Goal: Task Accomplishment & Management: Complete application form

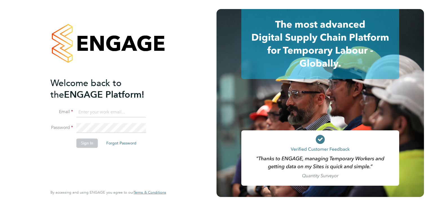
click at [107, 110] on input at bounding box center [111, 112] width 70 height 10
type input "[EMAIL_ADDRESS][DOMAIN_NAME]"
click at [82, 139] on button "Sign In" at bounding box center [86, 142] width 21 height 9
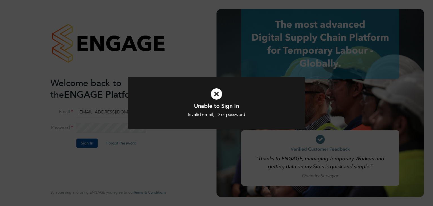
click at [280, 64] on div "Unable to Sign In Invalid email, ID or password Cancel Okay" at bounding box center [216, 103] width 433 height 206
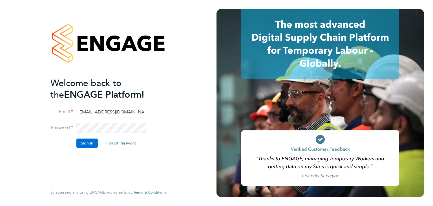
click at [86, 141] on button "Sign In" at bounding box center [86, 142] width 21 height 9
click at [82, 140] on button "Sign In" at bounding box center [86, 142] width 21 height 9
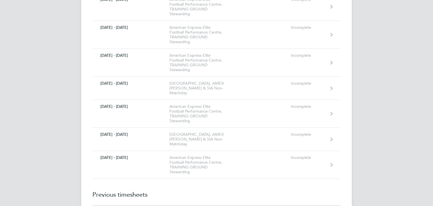
scroll to position [2934, 0]
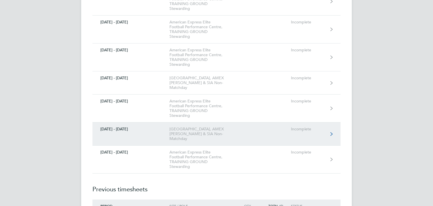
click at [331, 132] on icon at bounding box center [331, 134] width 2 height 4
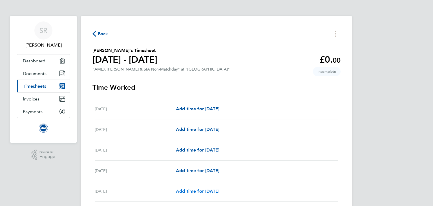
click at [219, 189] on span "Add time for [DATE]" at bounding box center [197, 190] width 43 height 5
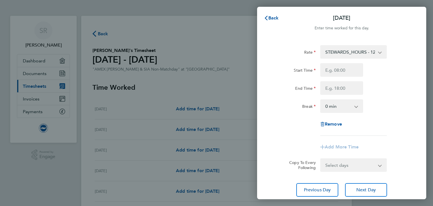
click at [379, 53] on app-icon-cross-button at bounding box center [382, 52] width 7 height 12
click at [353, 69] on input "Start Time" at bounding box center [341, 70] width 43 height 14
type input "08:00"
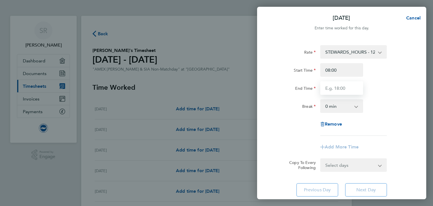
click at [347, 88] on input "End Time" at bounding box center [341, 88] width 43 height 14
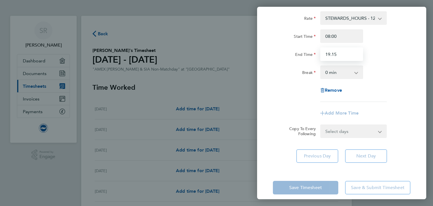
scroll to position [40, 0]
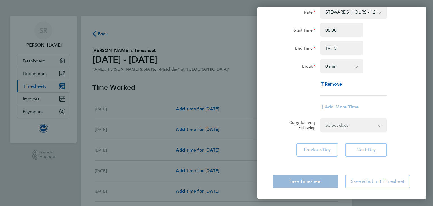
type input "19:15"
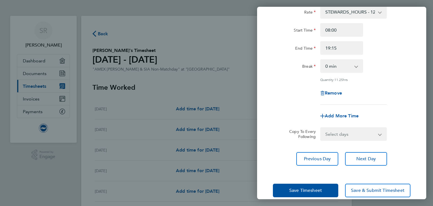
click at [403, 79] on div "Rate STEWARDS_HOURS - 12.98 SIA_Steward - 16.87 Start Time 08:00 End Time 19:15…" at bounding box center [341, 54] width 137 height 99
click at [370, 163] on button "Next Day" at bounding box center [366, 159] width 42 height 14
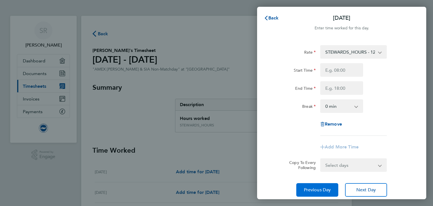
click at [315, 190] on span "Previous Day" at bounding box center [317, 190] width 27 height 6
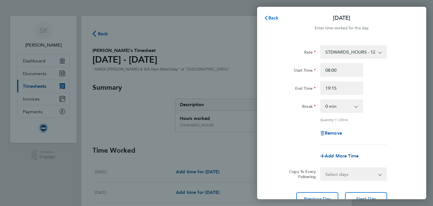
click at [264, 15] on svg-icon "button" at bounding box center [266, 17] width 5 height 5
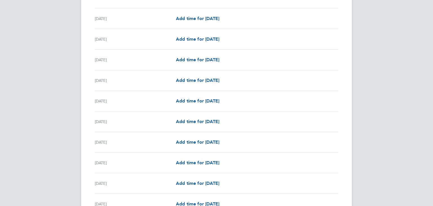
scroll to position [571, 0]
click at [219, 139] on span "Add time for [DATE]" at bounding box center [197, 141] width 43 height 5
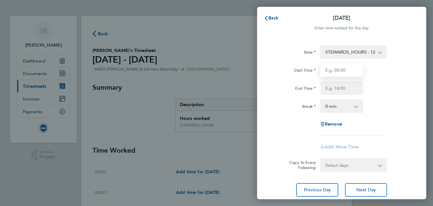
click at [339, 72] on input "Start Time" at bounding box center [341, 70] width 43 height 14
type input "05:00"
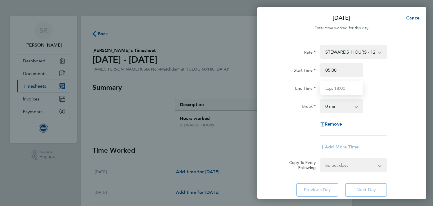
click at [341, 87] on input "End Time" at bounding box center [341, 88] width 43 height 14
type input "13:00"
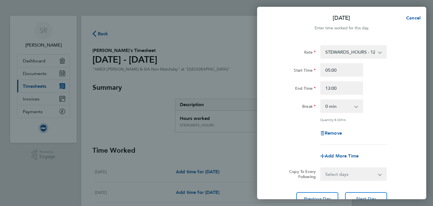
click at [376, 92] on div "End Time 13:00" at bounding box center [341, 88] width 142 height 14
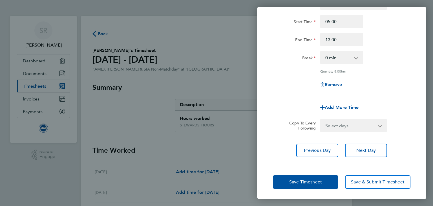
scroll to position [48, 0]
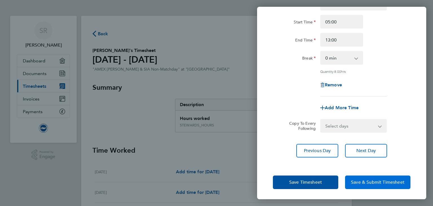
click at [368, 179] on span "Save & Submit Timesheet" at bounding box center [378, 182] width 54 height 6
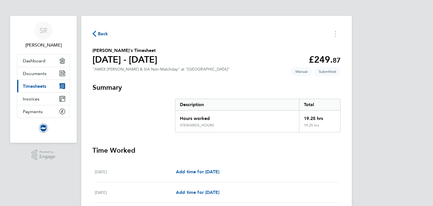
click at [320, 168] on div "Add time for [DATE] Add time for [DATE]" at bounding box center [257, 171] width 162 height 7
click at [32, 111] on span "Payments" at bounding box center [33, 111] width 20 height 5
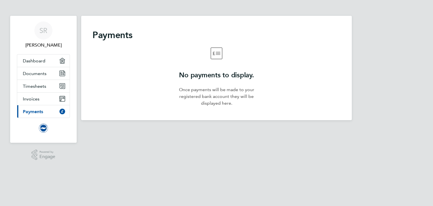
click at [43, 129] on img "Main navigation" at bounding box center [43, 127] width 9 height 9
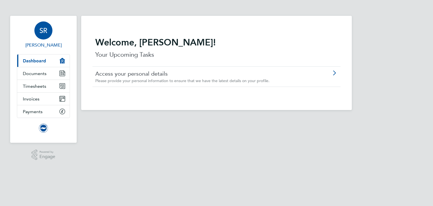
click at [46, 28] on span "SR" at bounding box center [43, 30] width 8 height 7
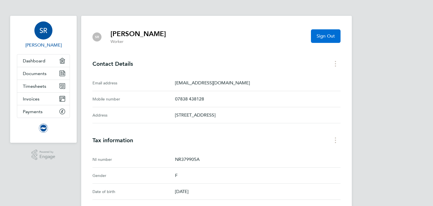
click at [325, 38] on span "Sign Out" at bounding box center [325, 36] width 18 height 6
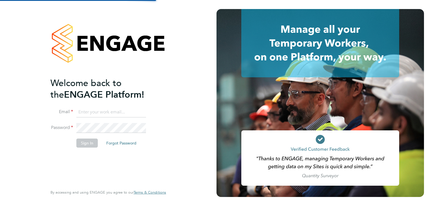
type input "[EMAIL_ADDRESS][DOMAIN_NAME]"
